Goal: Task Accomplishment & Management: Use online tool/utility

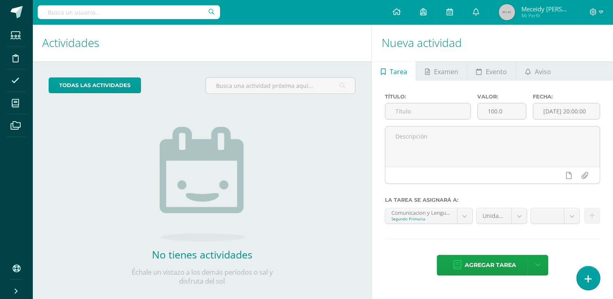
click at [587, 287] on link at bounding box center [588, 277] width 23 height 23
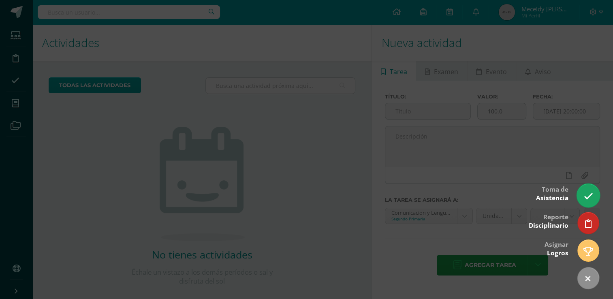
click at [580, 199] on link at bounding box center [588, 195] width 23 height 23
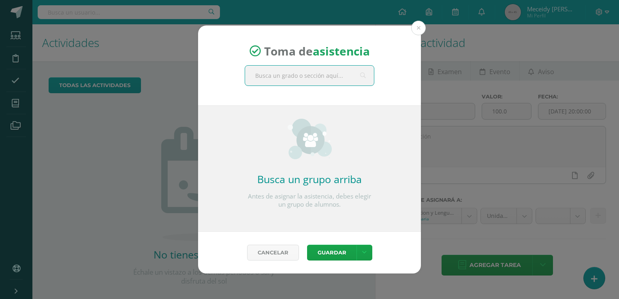
click at [298, 74] on input "text" at bounding box center [309, 76] width 129 height 20
type input "segundo"
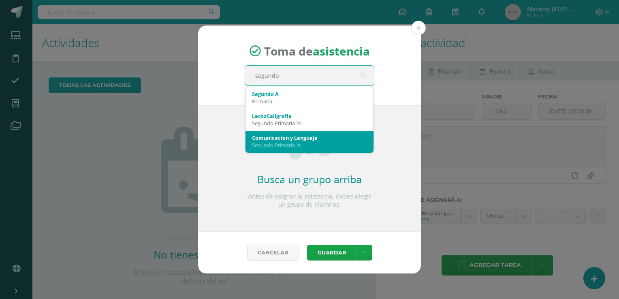
click at [297, 133] on div "Comunicacion y Lenguaje Segundo Primaria 'A'" at bounding box center [309, 141] width 115 height 21
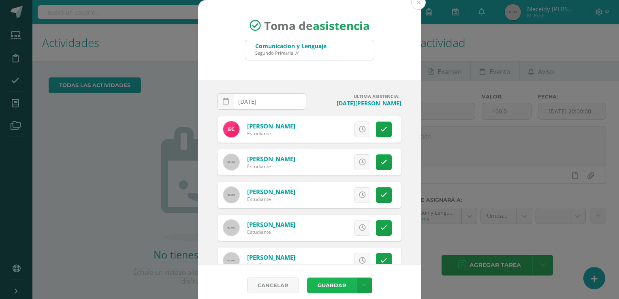
click at [316, 283] on button "Guardar" at bounding box center [331, 286] width 49 height 16
